Goal: Information Seeking & Learning: Learn about a topic

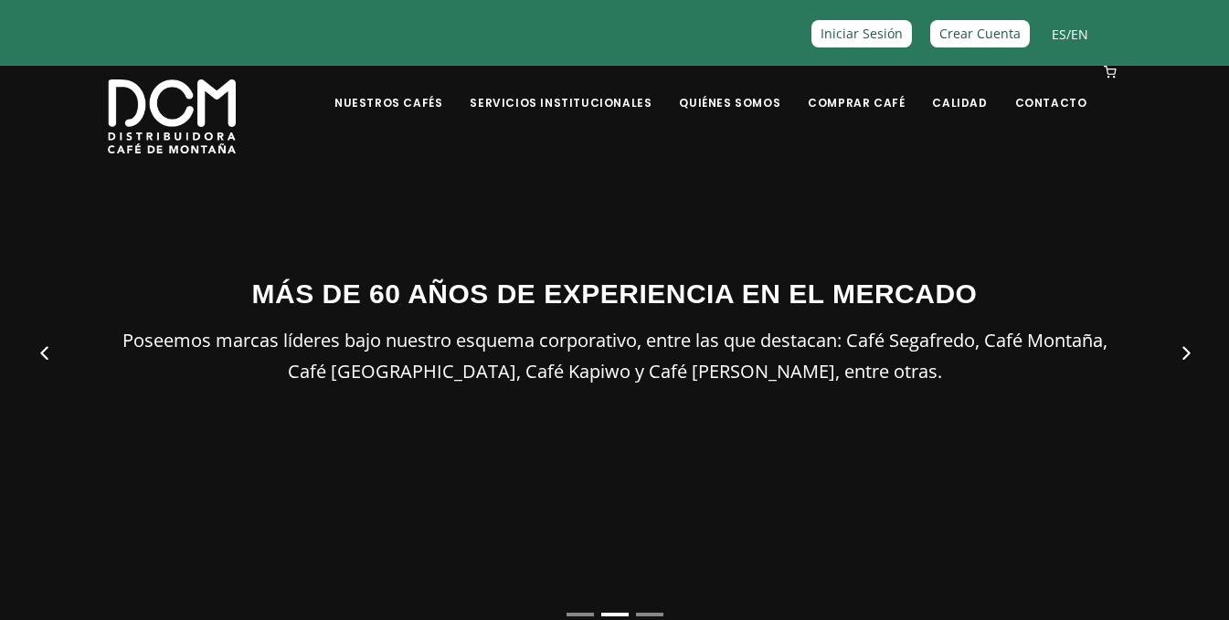
scroll to position [91, 0]
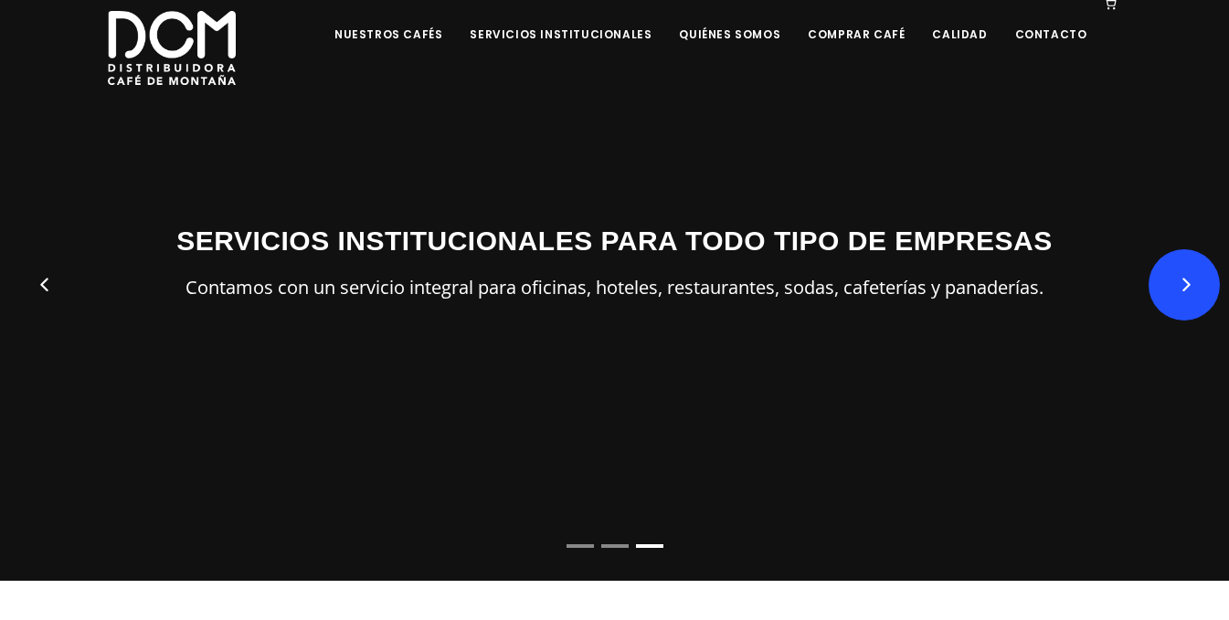
click at [1202, 286] on button "Next" at bounding box center [1183, 284] width 71 height 71
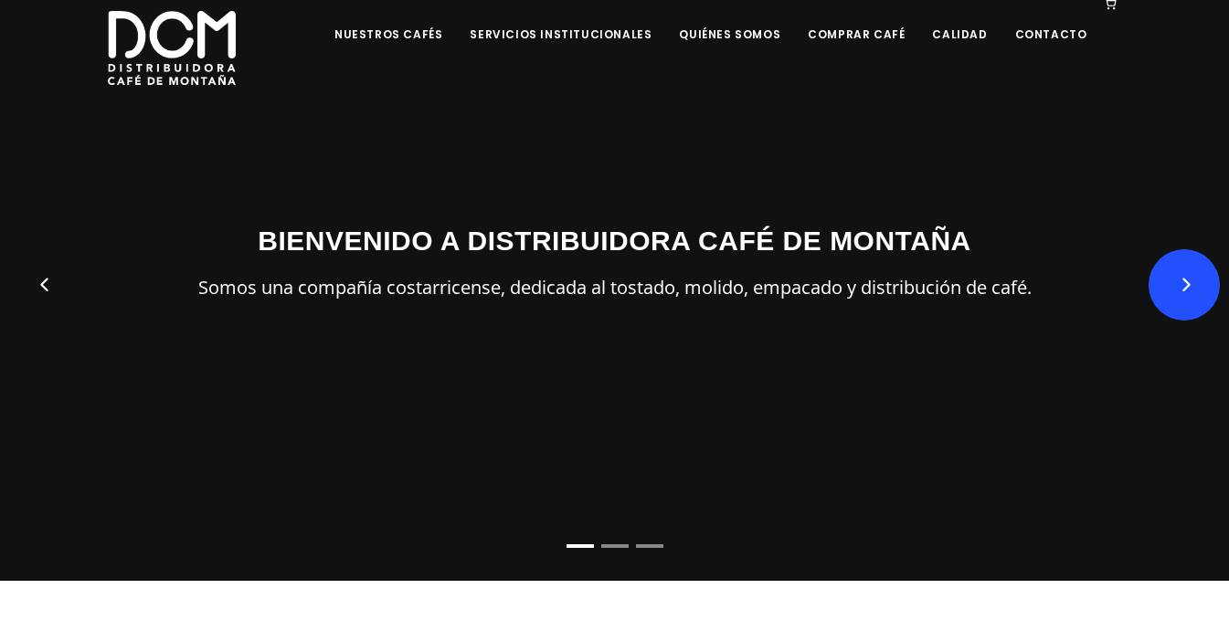
click at [1190, 286] on button "Next" at bounding box center [1183, 284] width 71 height 71
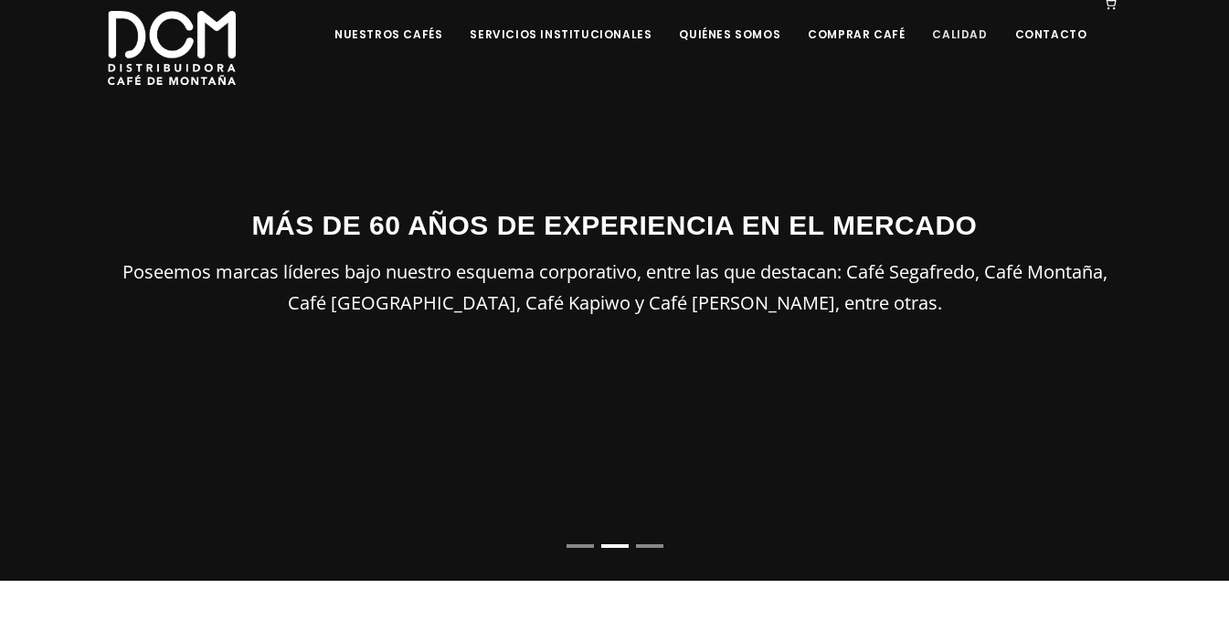
click at [954, 30] on link "Calidad" at bounding box center [959, 20] width 77 height 43
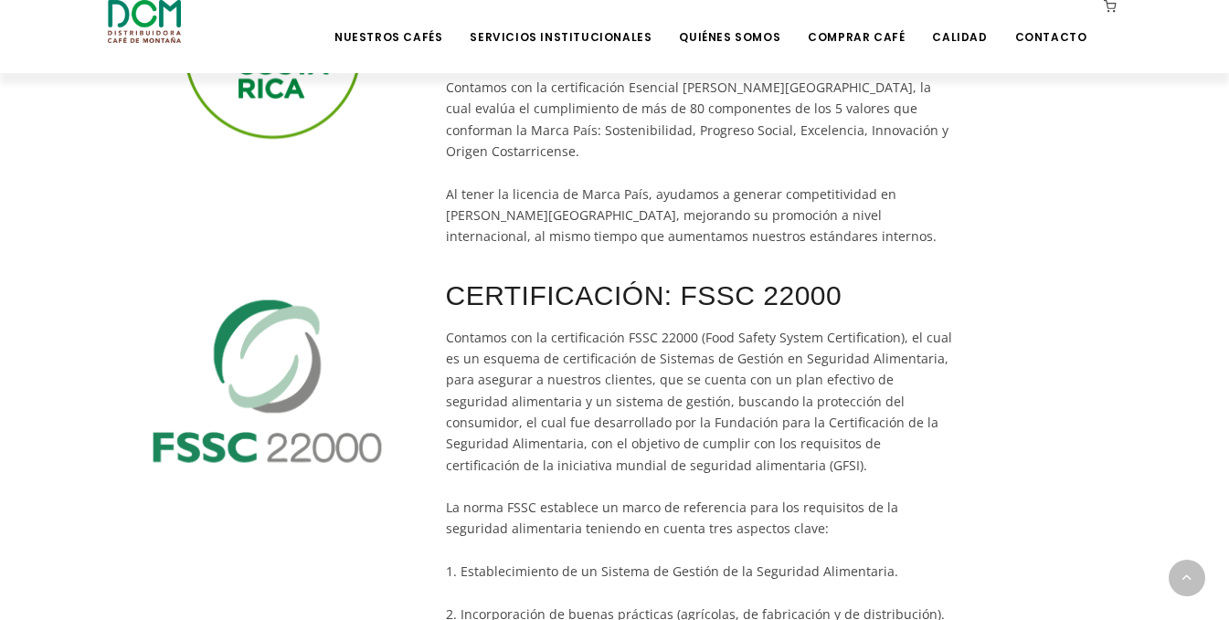
scroll to position [731, 0]
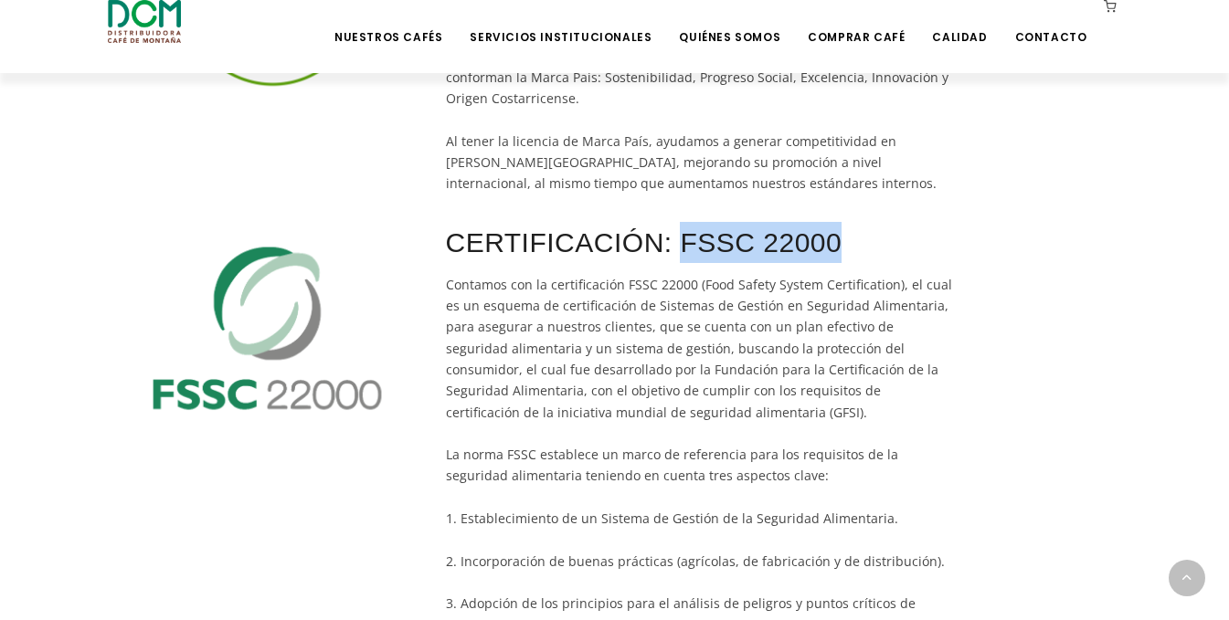
drag, startPoint x: 678, startPoint y: 147, endPoint x: 838, endPoint y: 164, distance: 160.8
click at [838, 222] on h3 "CERTIFICACIÓN: FSSC 22000" at bounding box center [702, 242] width 512 height 41
click at [867, 222] on h3 "CERTIFICACIÓN: FSSC 22000" at bounding box center [702, 242] width 512 height 41
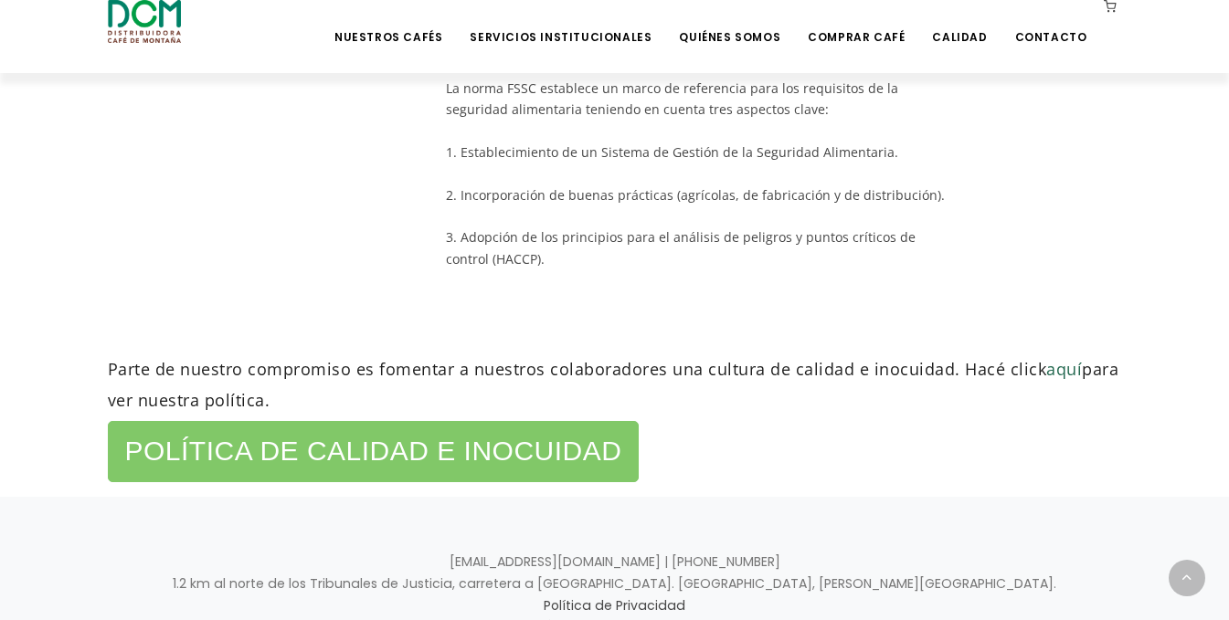
scroll to position [1098, 0]
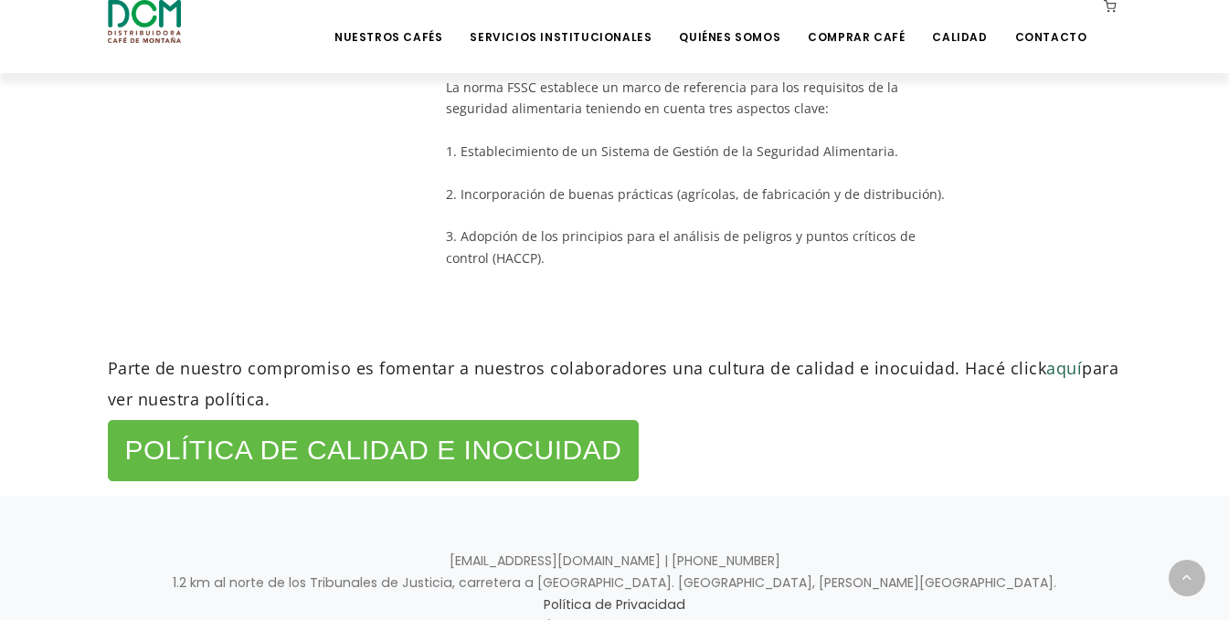
click at [527, 432] on h2 "Política de Calidad e Inocuidad" at bounding box center [373, 450] width 497 height 37
